Goal: Information Seeking & Learning: Learn about a topic

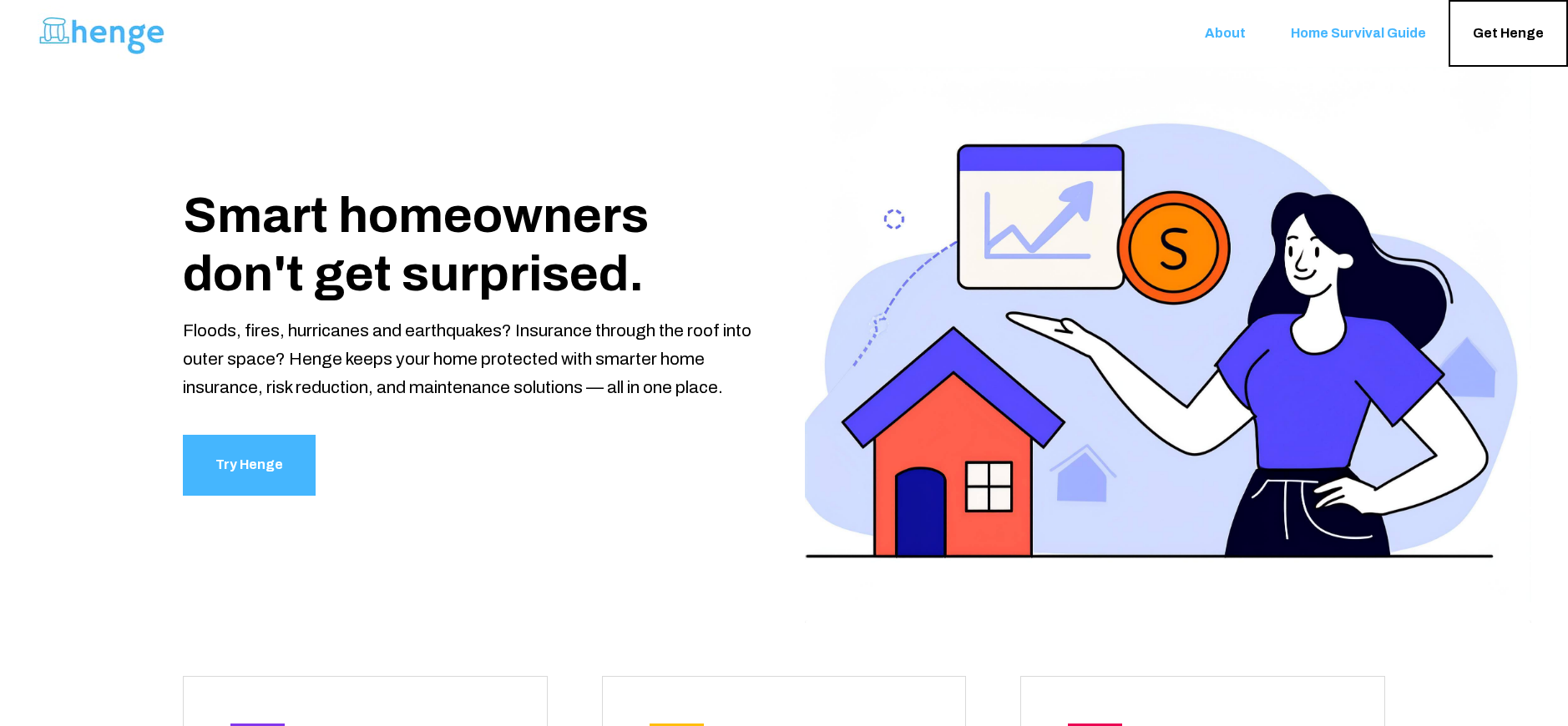
click at [1234, 42] on link "About" at bounding box center [1225, 33] width 86 height 67
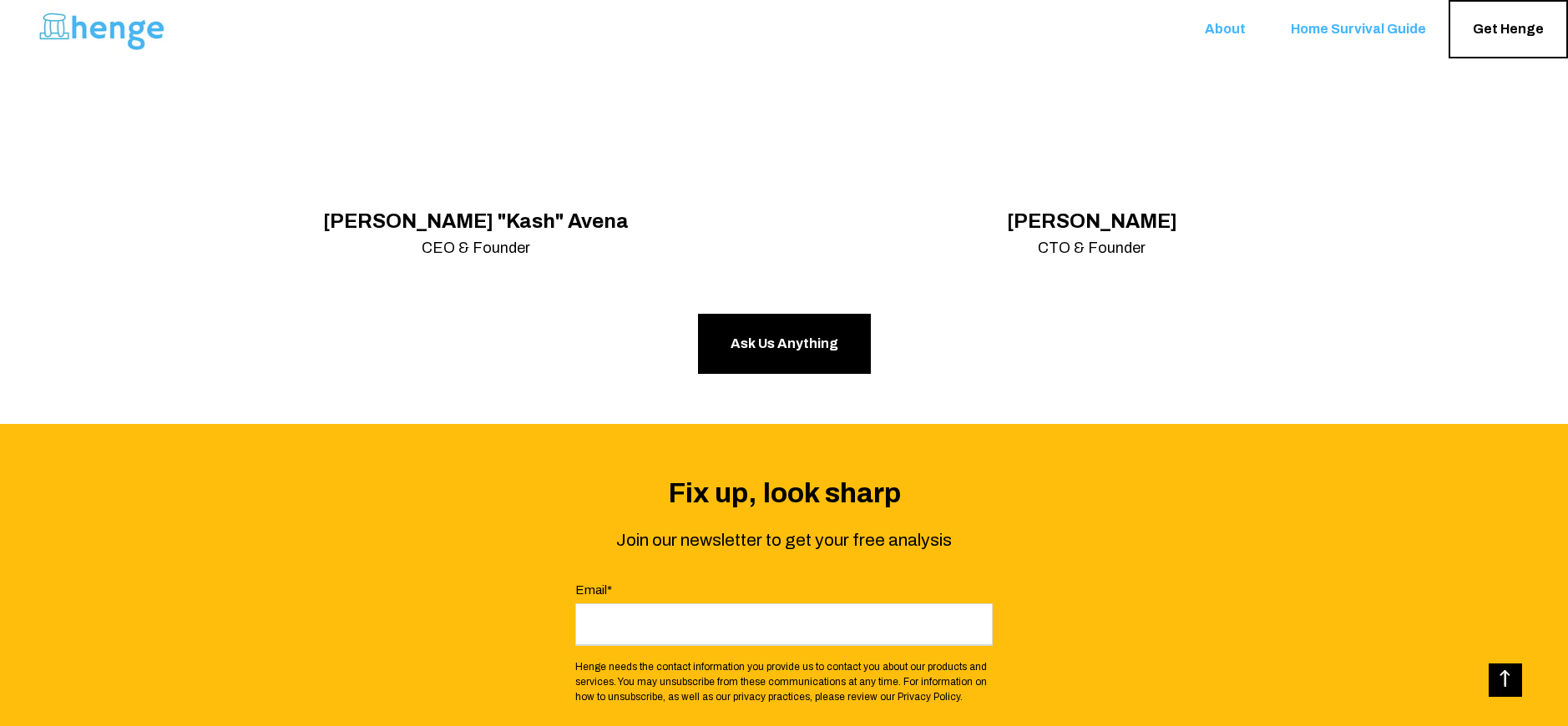
scroll to position [2422, 0]
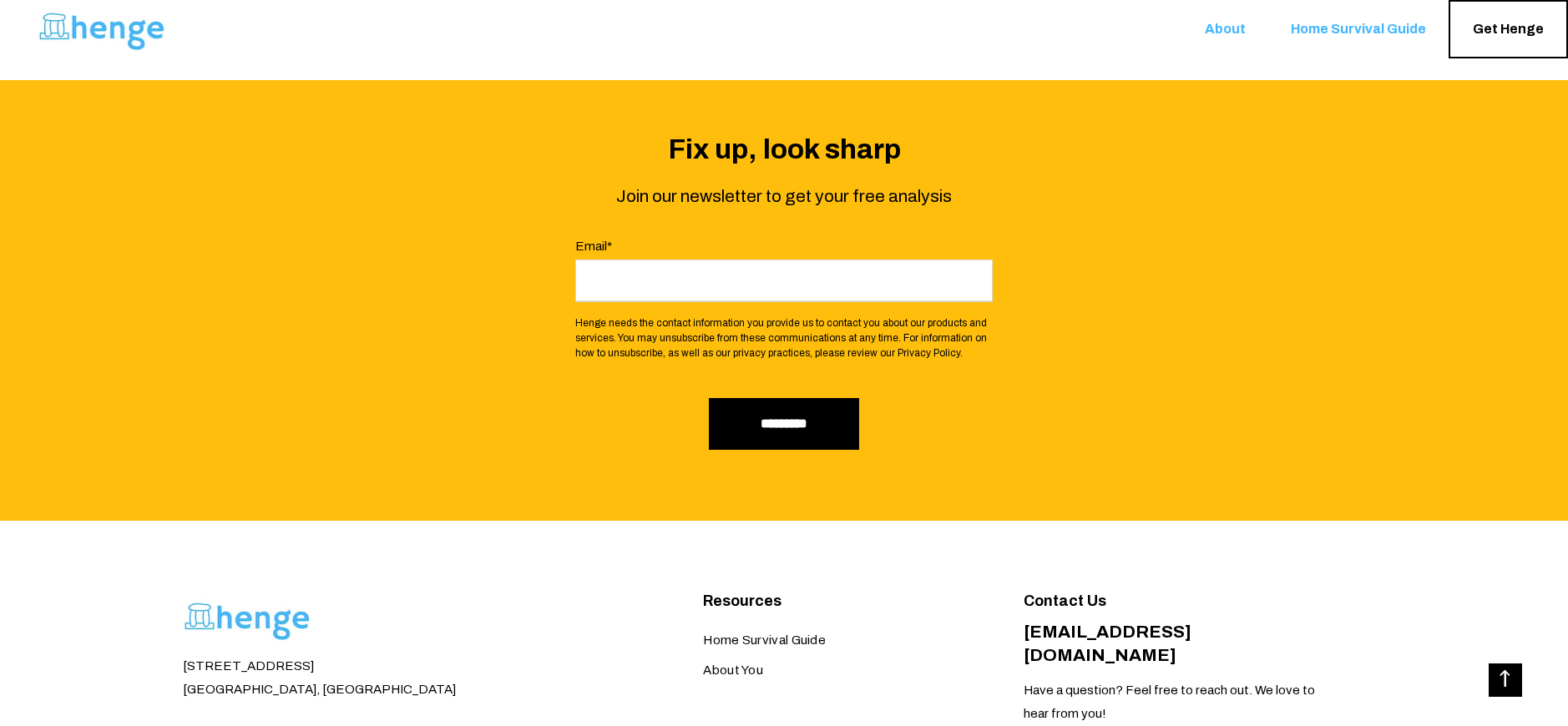
click at [1333, 26] on span "Home Survival Guide" at bounding box center [1359, 29] width 135 height 16
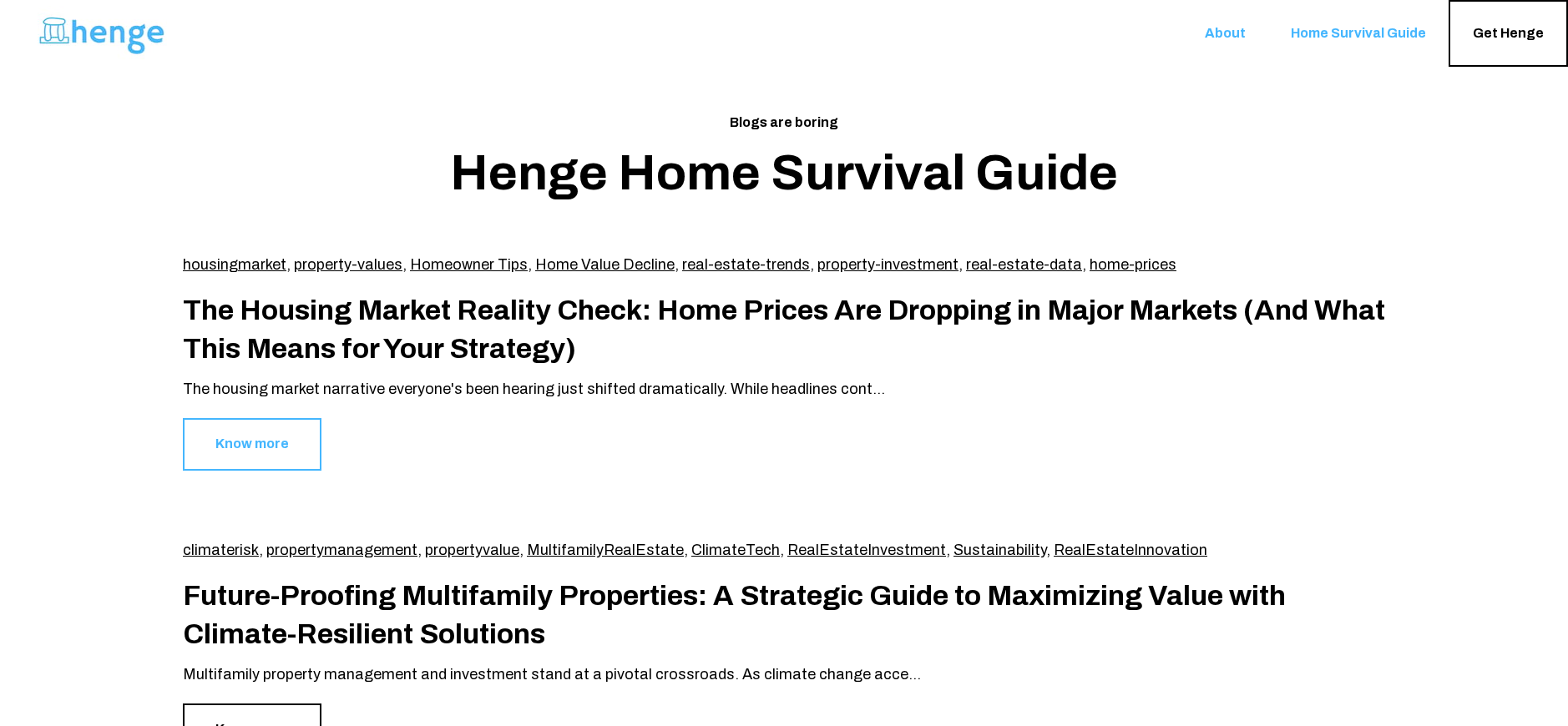
click at [269, 451] on link "Know more" at bounding box center [252, 443] width 138 height 52
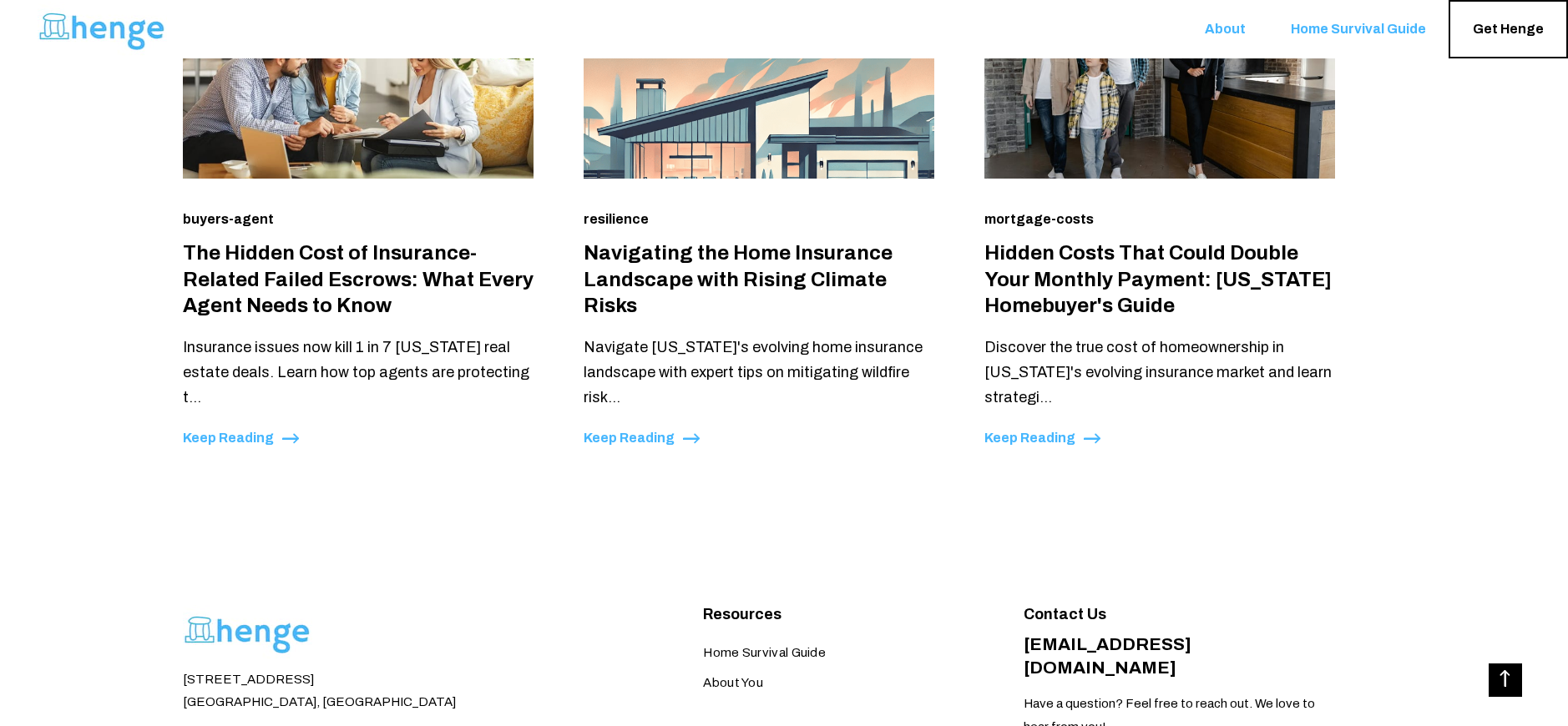
scroll to position [5475, 0]
